Goal: Transaction & Acquisition: Obtain resource

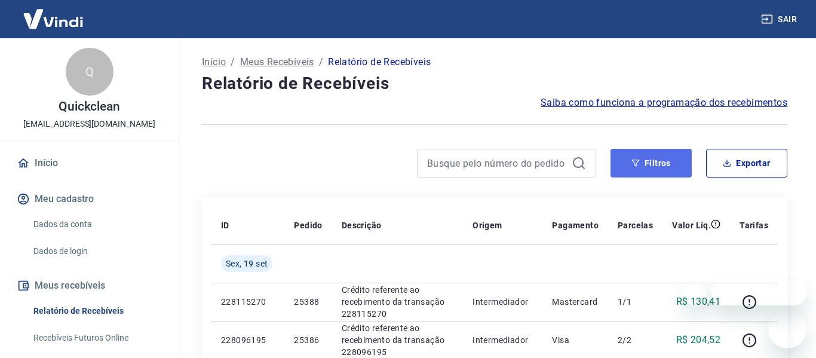
click at [631, 162] on icon "button" at bounding box center [635, 163] width 8 height 8
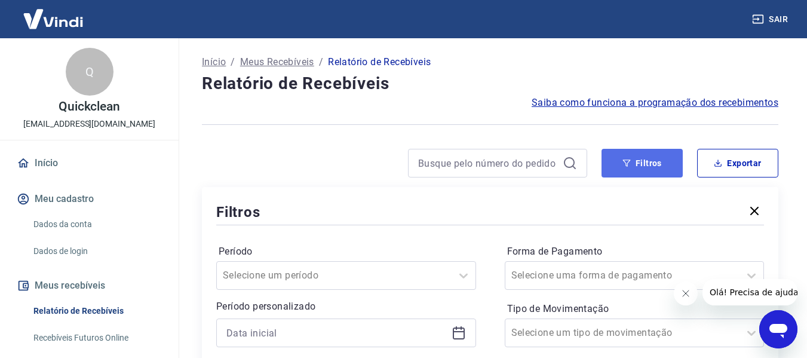
click at [665, 174] on button "Filtros" at bounding box center [641, 163] width 81 height 29
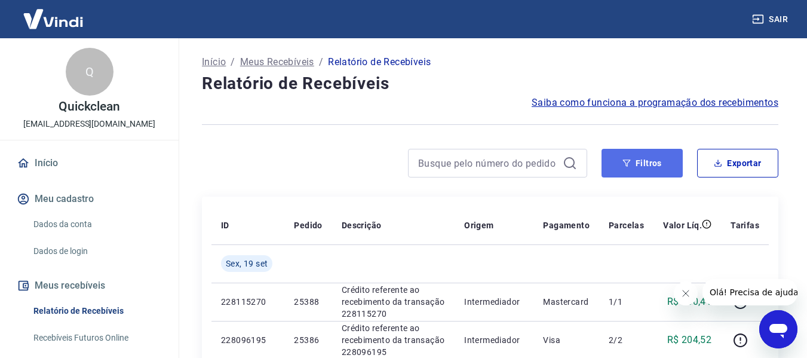
click at [635, 166] on button "Filtros" at bounding box center [641, 163] width 81 height 29
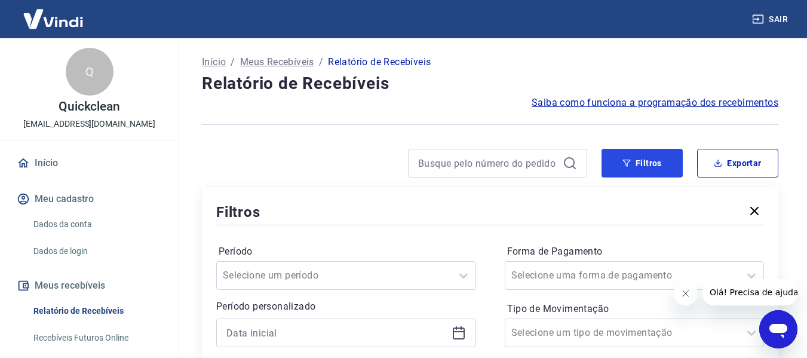
scroll to position [179, 0]
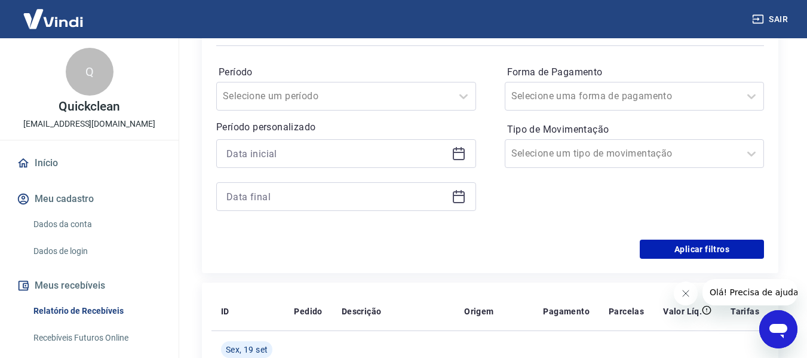
click at [455, 156] on icon at bounding box center [458, 153] width 14 height 14
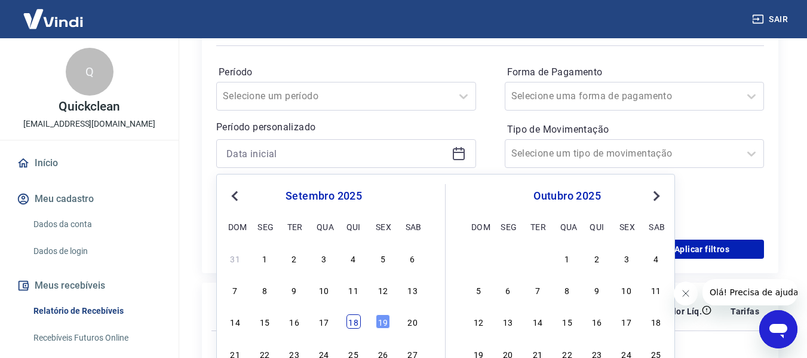
click at [353, 321] on div "18" at bounding box center [353, 321] width 14 height 14
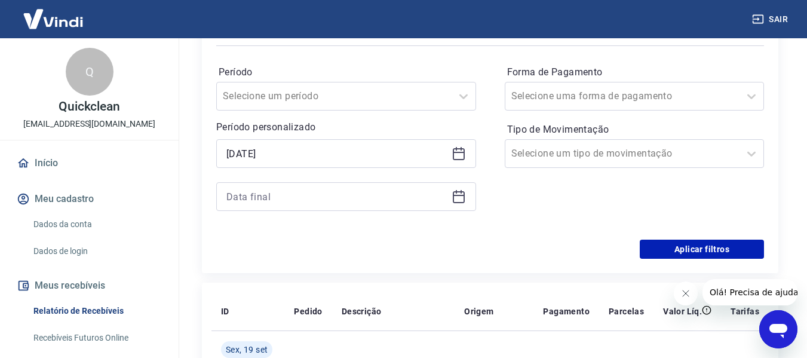
type input "[DATE]"
click at [459, 193] on icon at bounding box center [458, 196] width 14 height 14
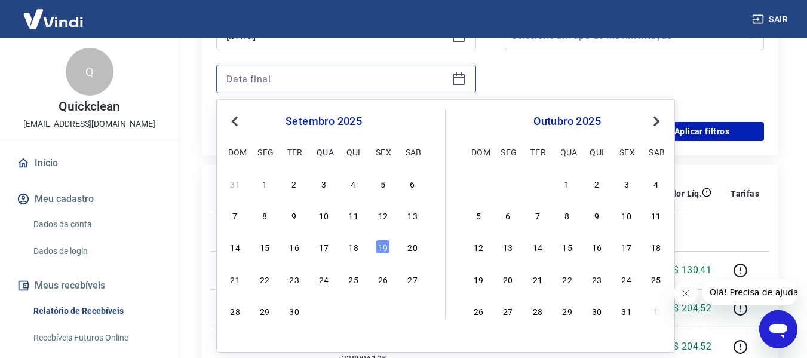
scroll to position [358, 0]
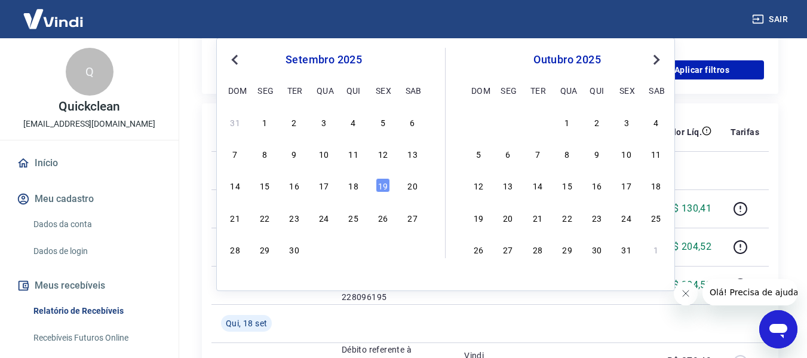
click at [383, 195] on div "31 1 2 3 4 5 6 7 8 9 10 11 12 13 14 15 16 17 18 19 20 21 22 23 24 25 26 27 28 2…" at bounding box center [323, 185] width 195 height 145
click at [382, 192] on div "19" at bounding box center [383, 185] width 14 height 14
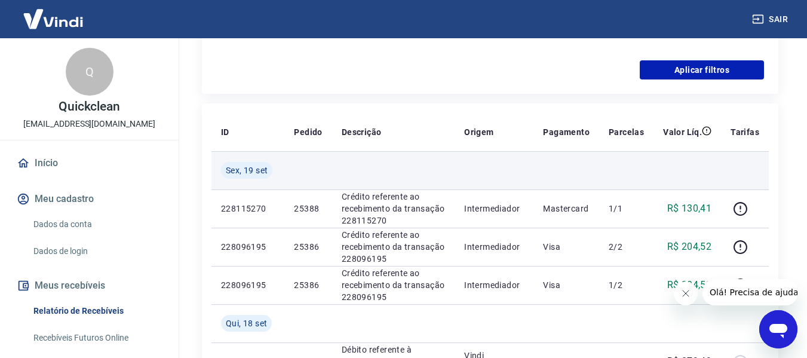
type input "[DATE]"
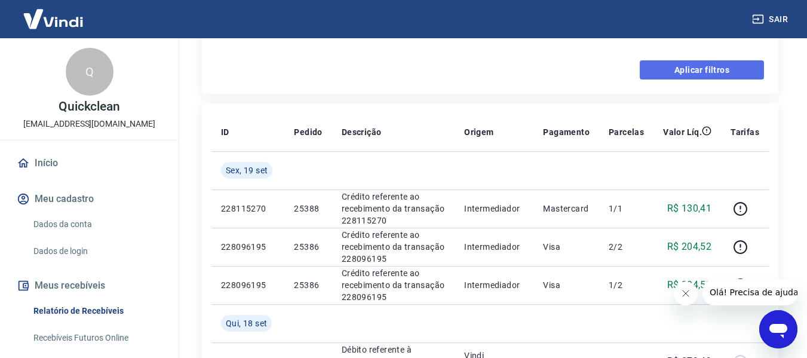
click at [691, 74] on button "Aplicar filtros" at bounding box center [702, 69] width 124 height 19
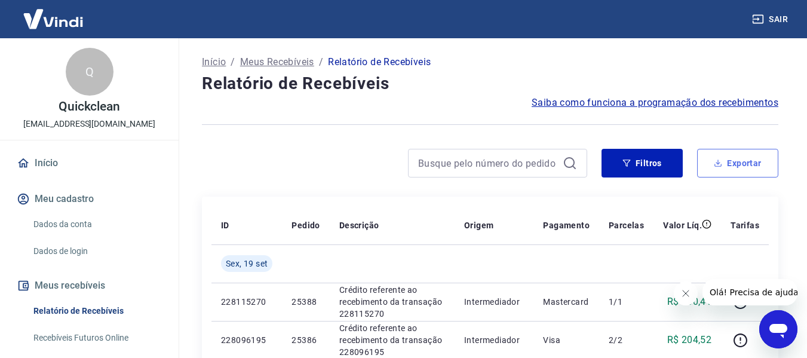
click at [736, 166] on button "Exportar" at bounding box center [737, 163] width 81 height 29
type input "[DATE]"
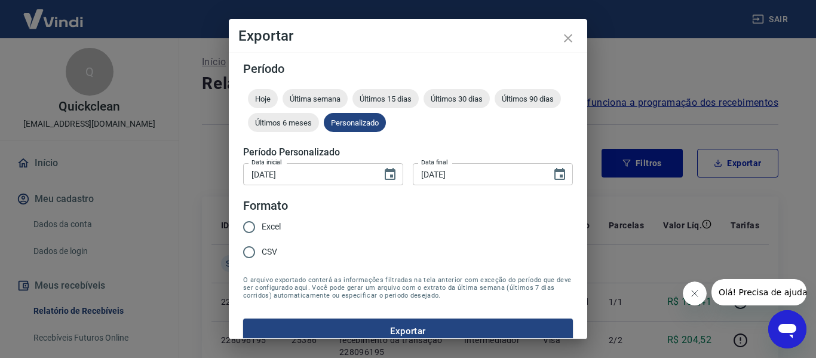
click at [273, 229] on span "Excel" at bounding box center [271, 226] width 19 height 13
click at [262, 229] on input "Excel" at bounding box center [248, 226] width 25 height 25
radio input "true"
click at [302, 328] on button "Exportar" at bounding box center [408, 330] width 330 height 25
